Goal: Transaction & Acquisition: Purchase product/service

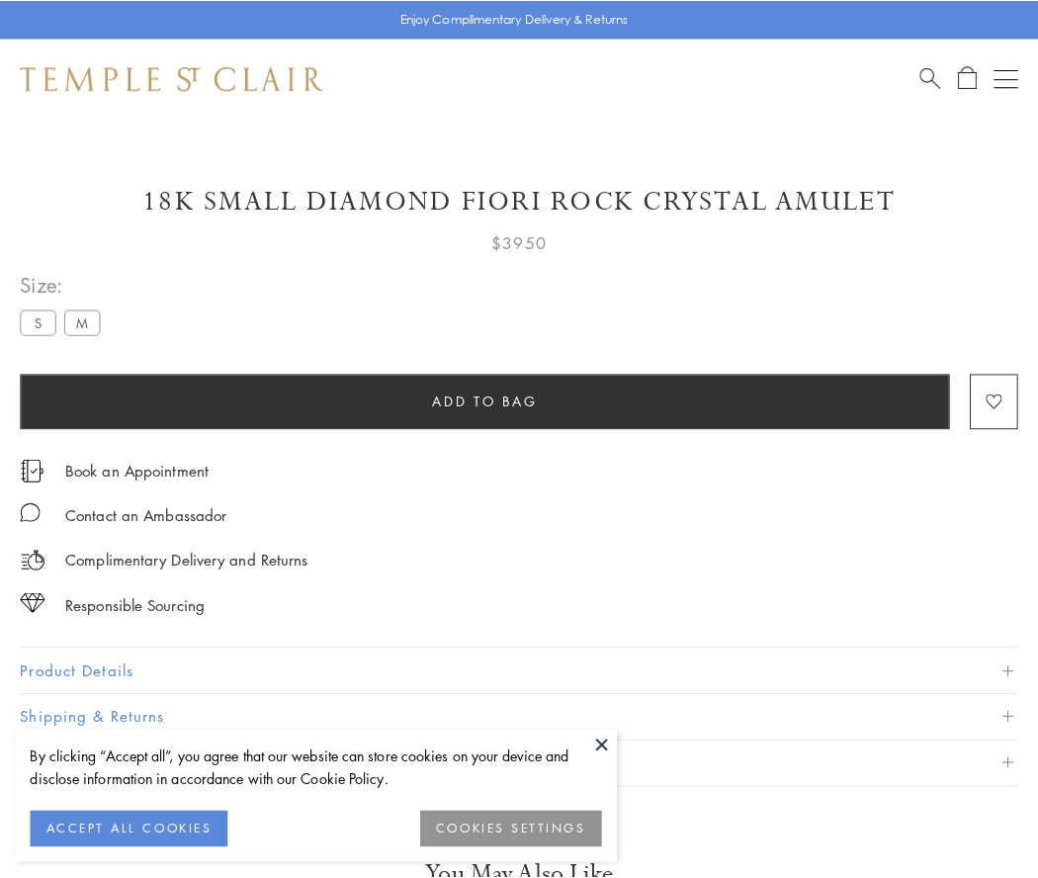
scroll to position [117, 0]
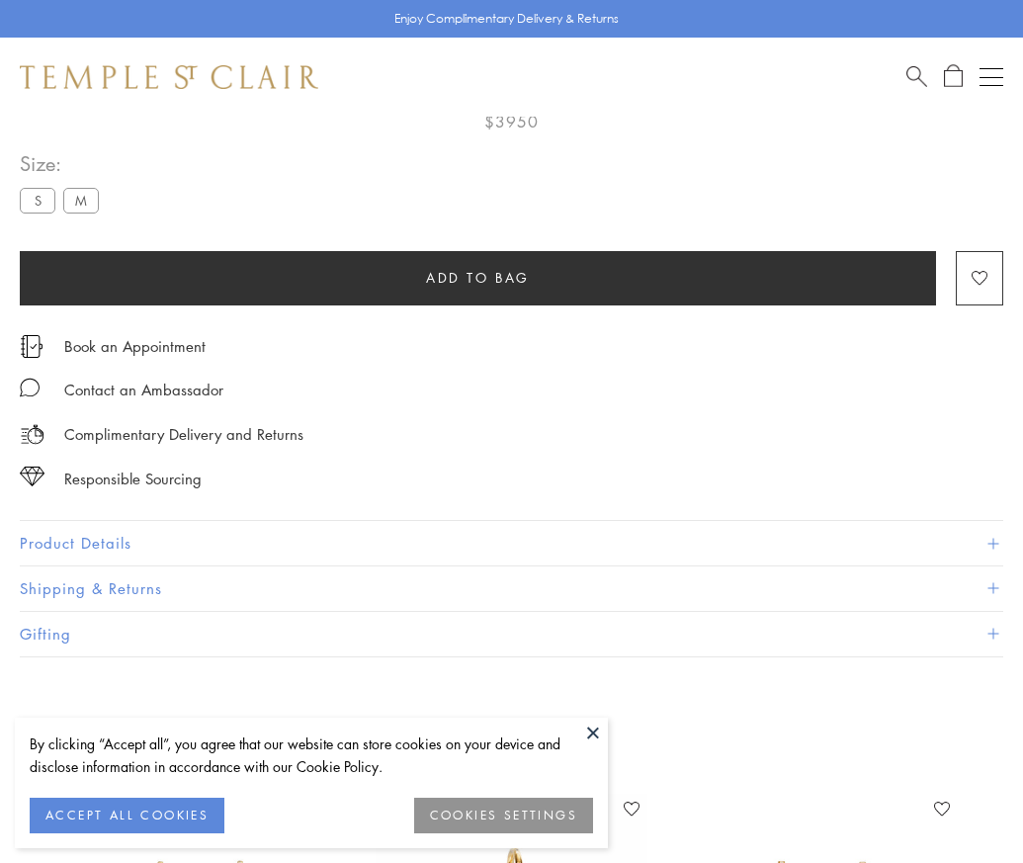
click at [478, 277] on span "Add to bag" at bounding box center [478, 278] width 104 height 22
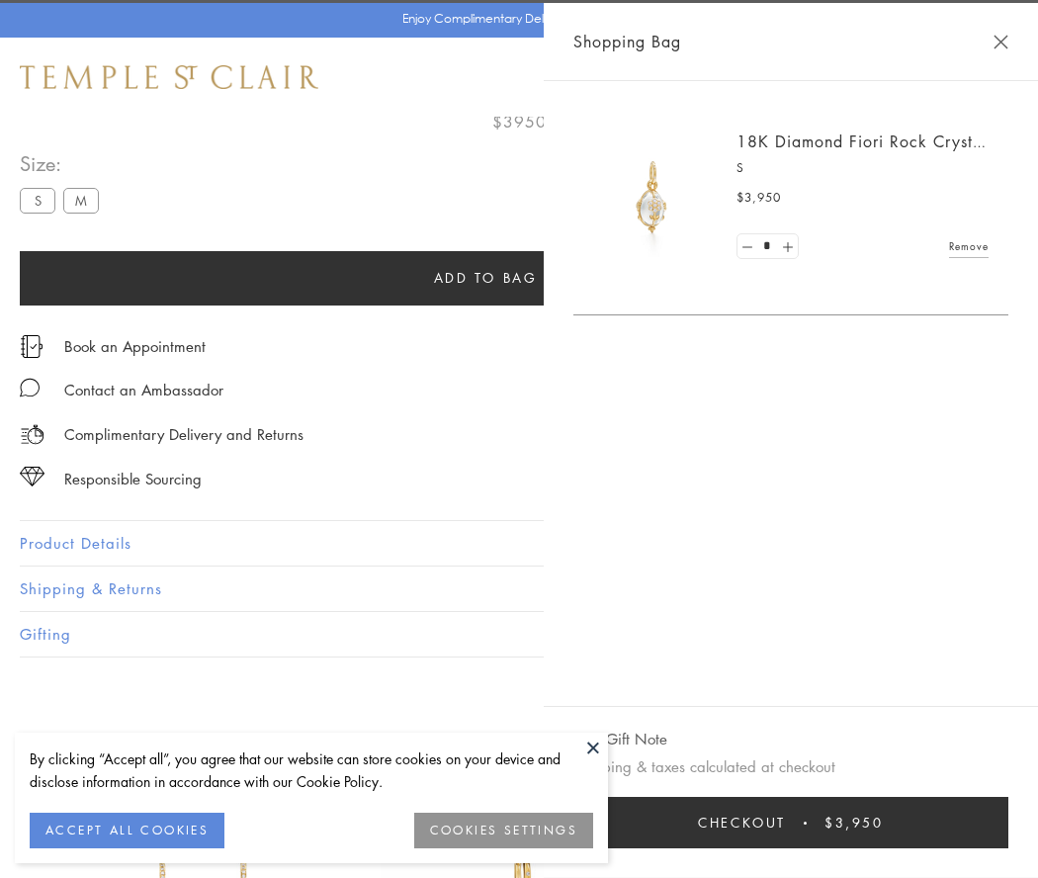
click at [786, 823] on span "Checkout" at bounding box center [742, 823] width 88 height 22
